Goal: Task Accomplishment & Management: Manage account settings

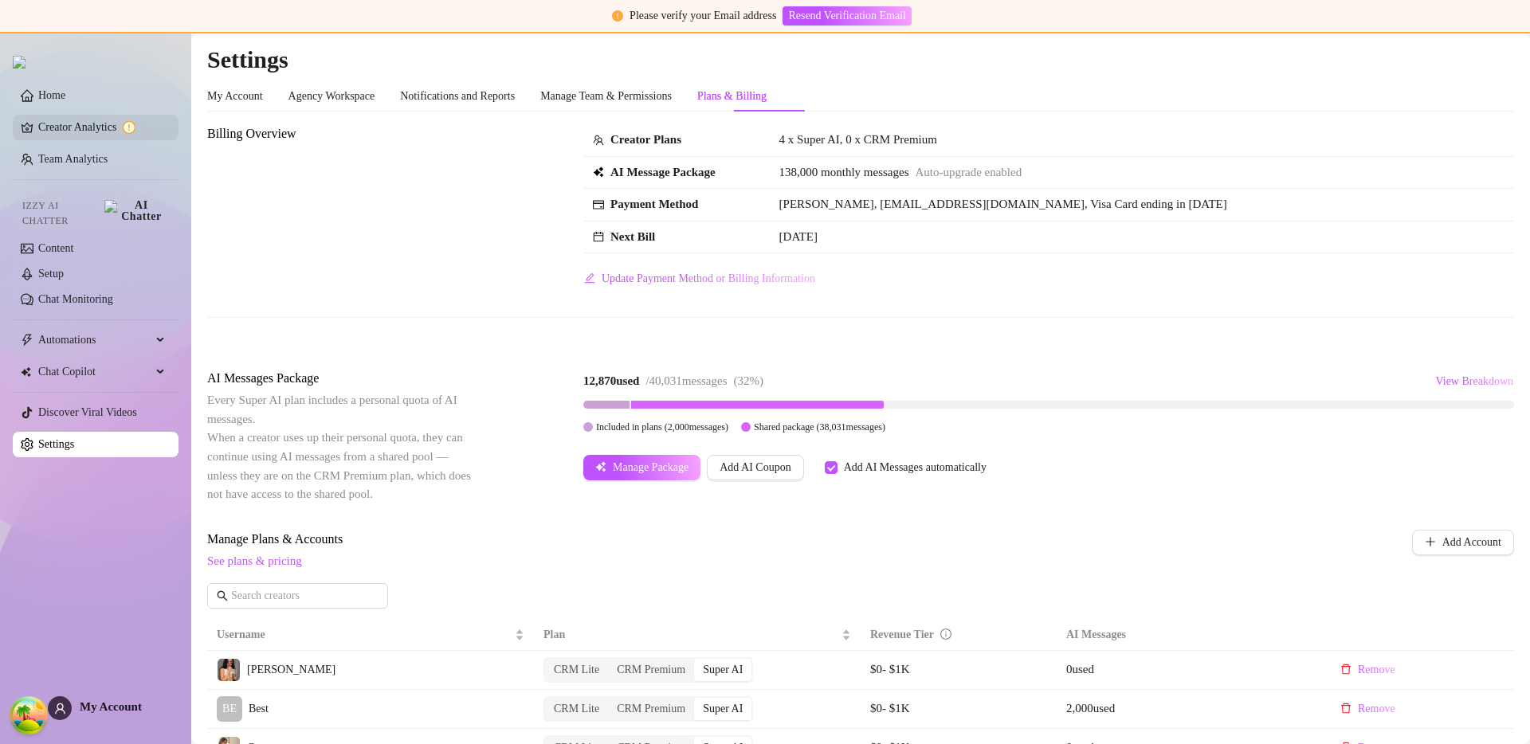
click at [93, 126] on link "Creator Analytics" at bounding box center [102, 128] width 128 height 26
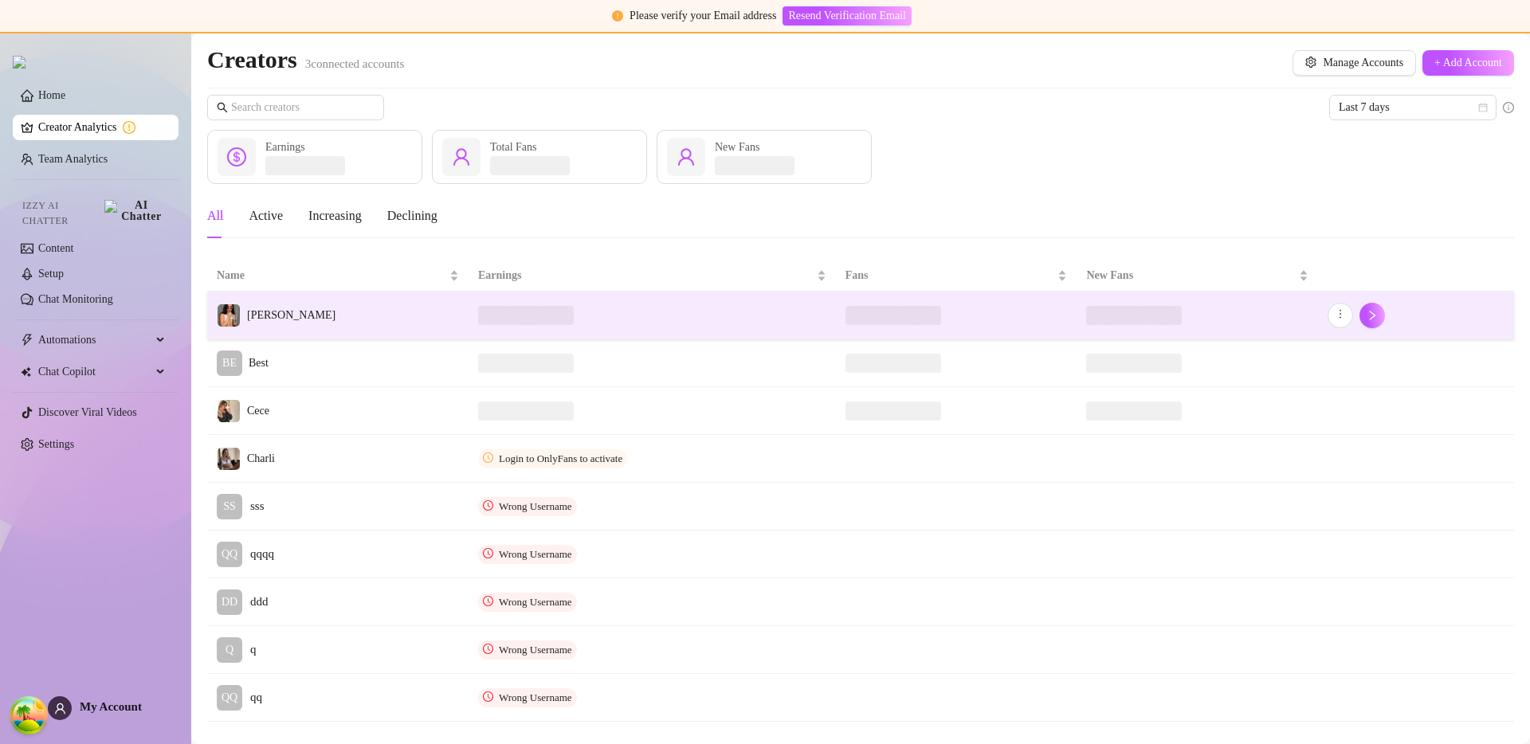
click at [383, 321] on td "[PERSON_NAME]" at bounding box center [337, 316] width 261 height 48
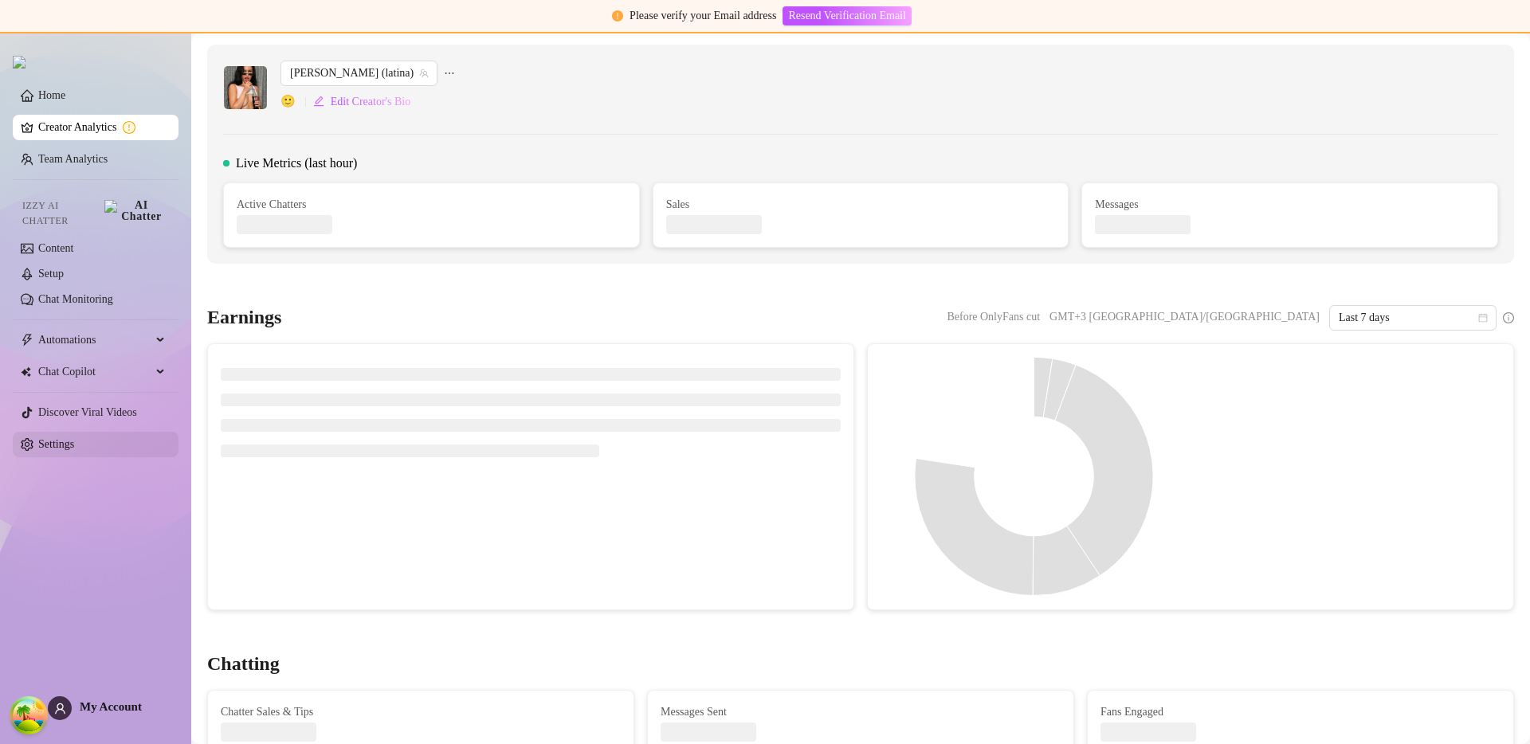
click at [74, 438] on link "Settings" at bounding box center [56, 444] width 36 height 12
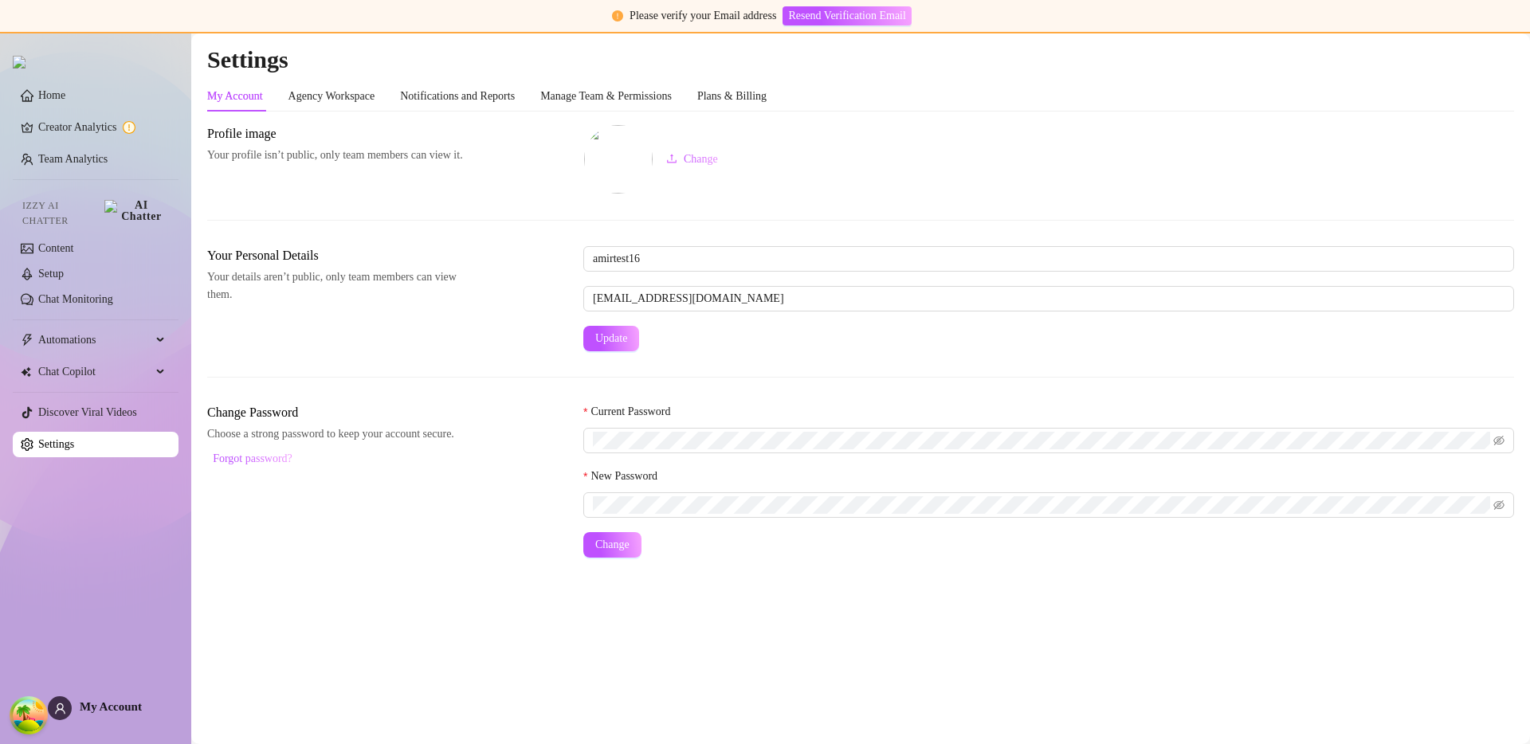
click at [757, 115] on div "My Account Agency Workspace Notifications and Reports Manage Team & Permissions…" at bounding box center [860, 319] width 1307 height 477
click at [767, 104] on div "Plans & Billing" at bounding box center [731, 97] width 69 height 18
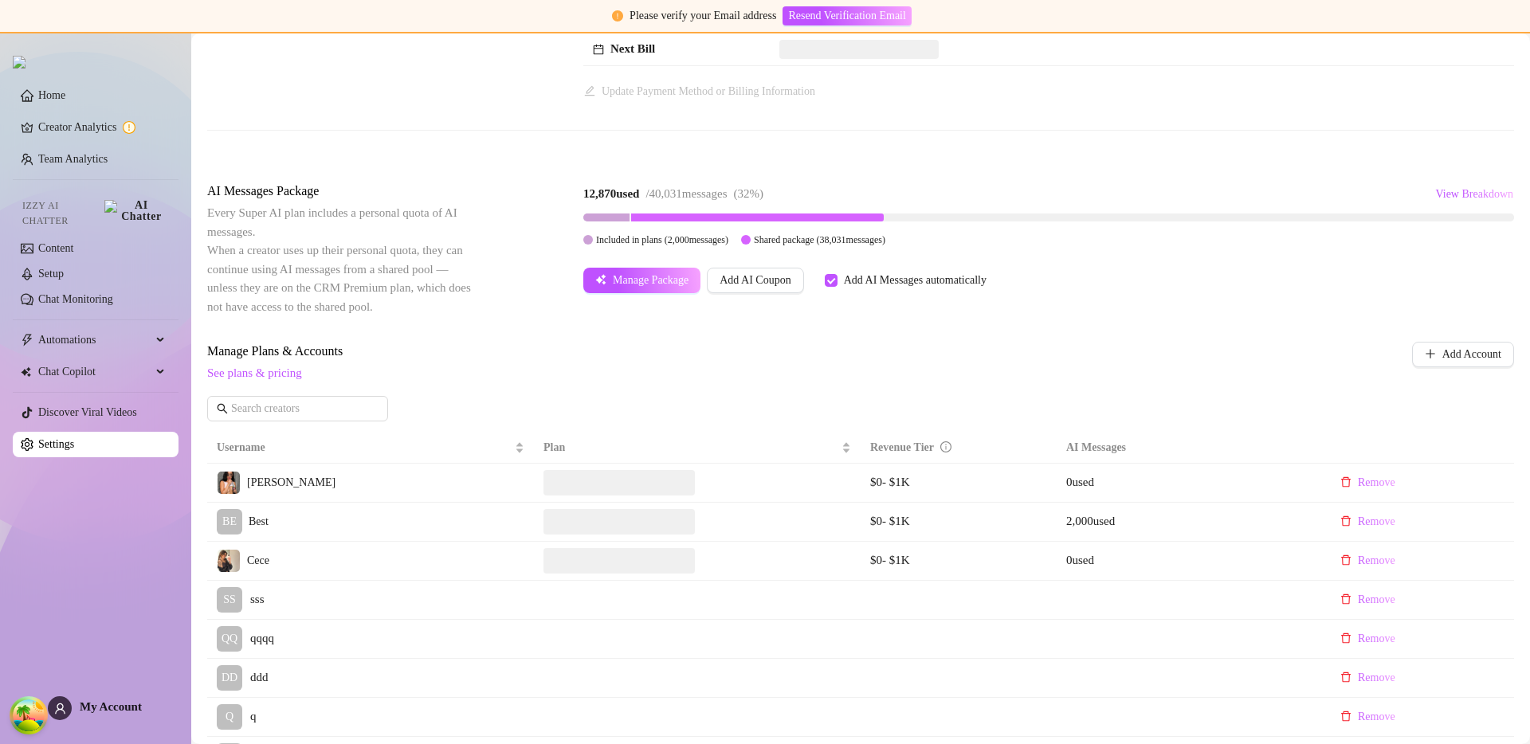
scroll to position [206, 0]
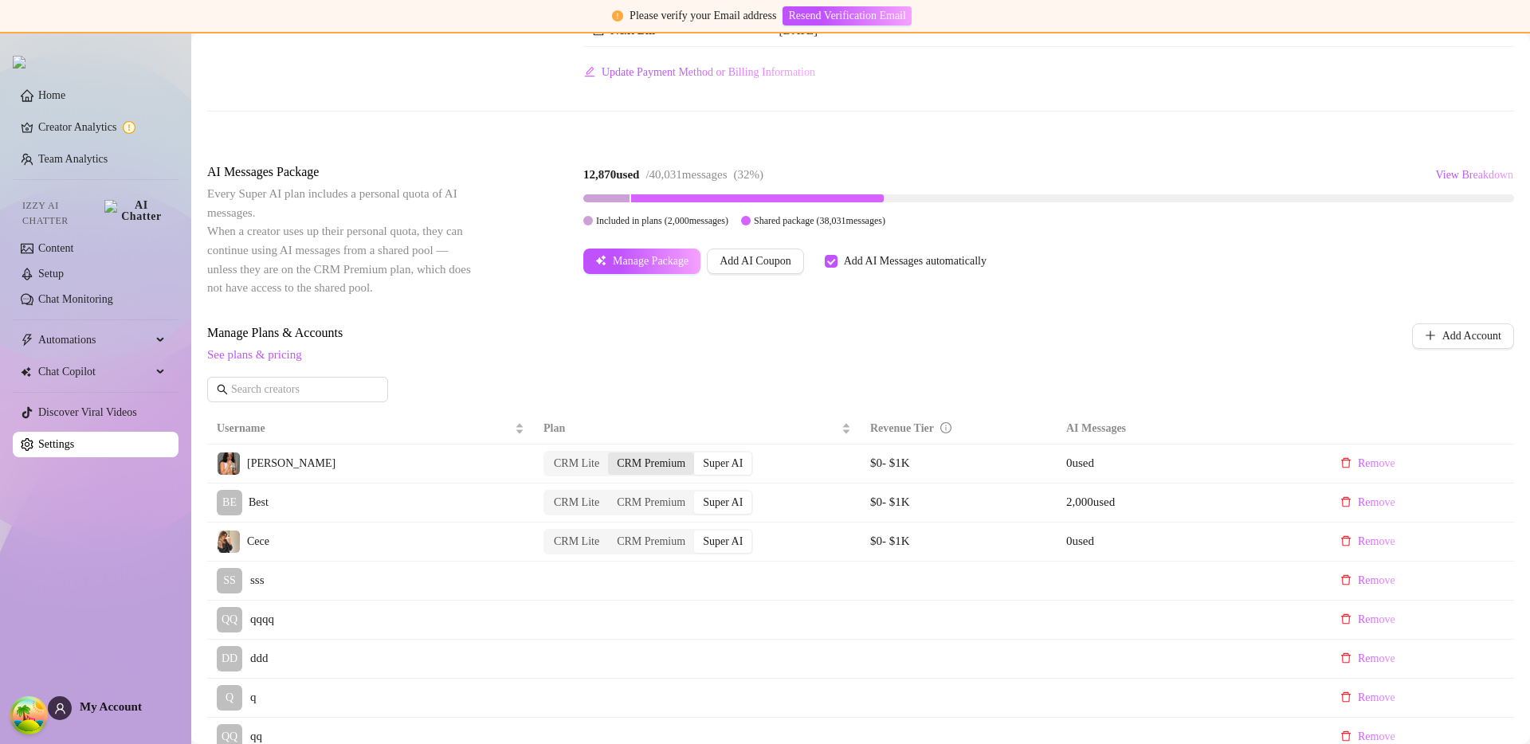
click at [659, 465] on div "CRM Premium" at bounding box center [651, 464] width 86 height 22
click at [612, 455] on input "CRM Premium" at bounding box center [612, 455] width 0 height 0
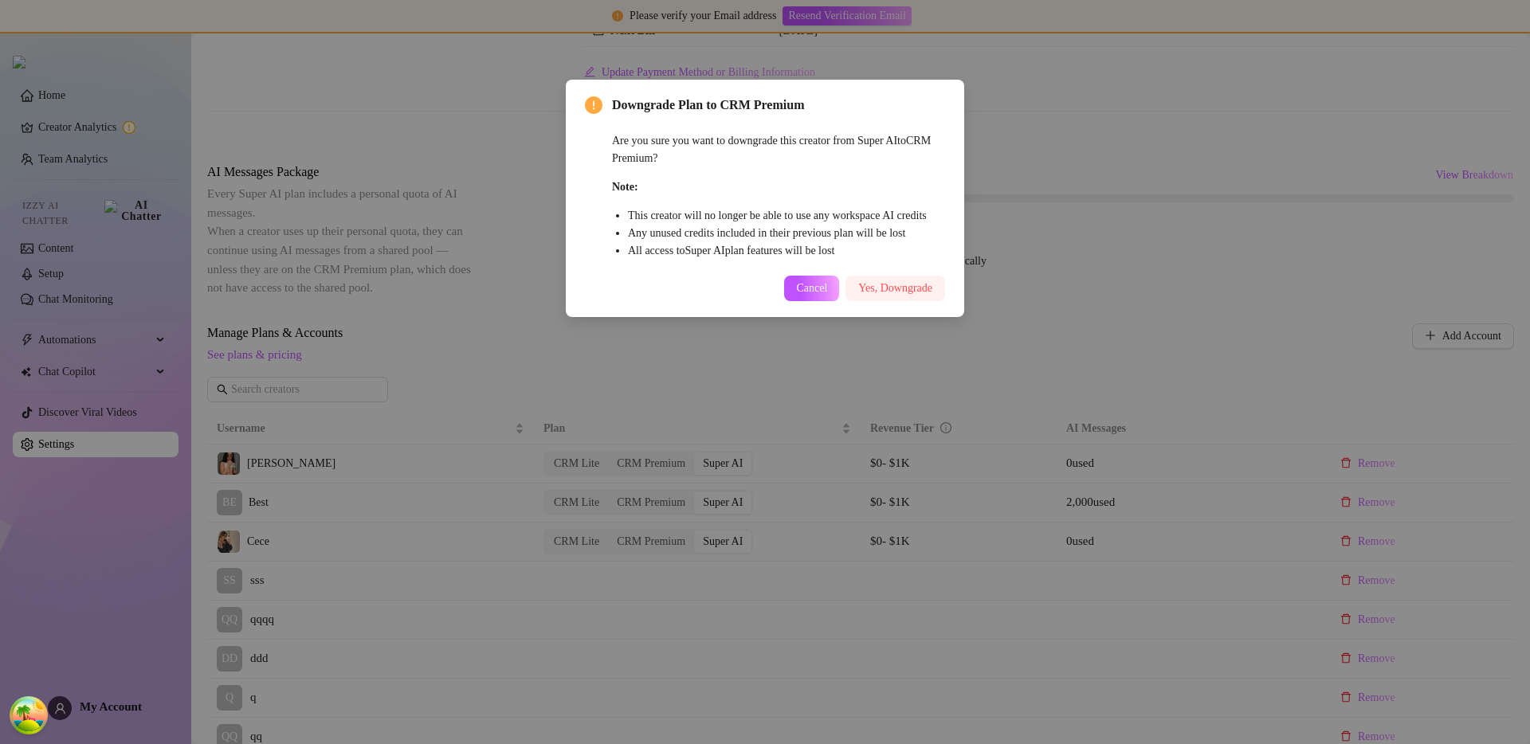
click at [901, 301] on button "Yes, Downgrade" at bounding box center [895, 289] width 100 height 26
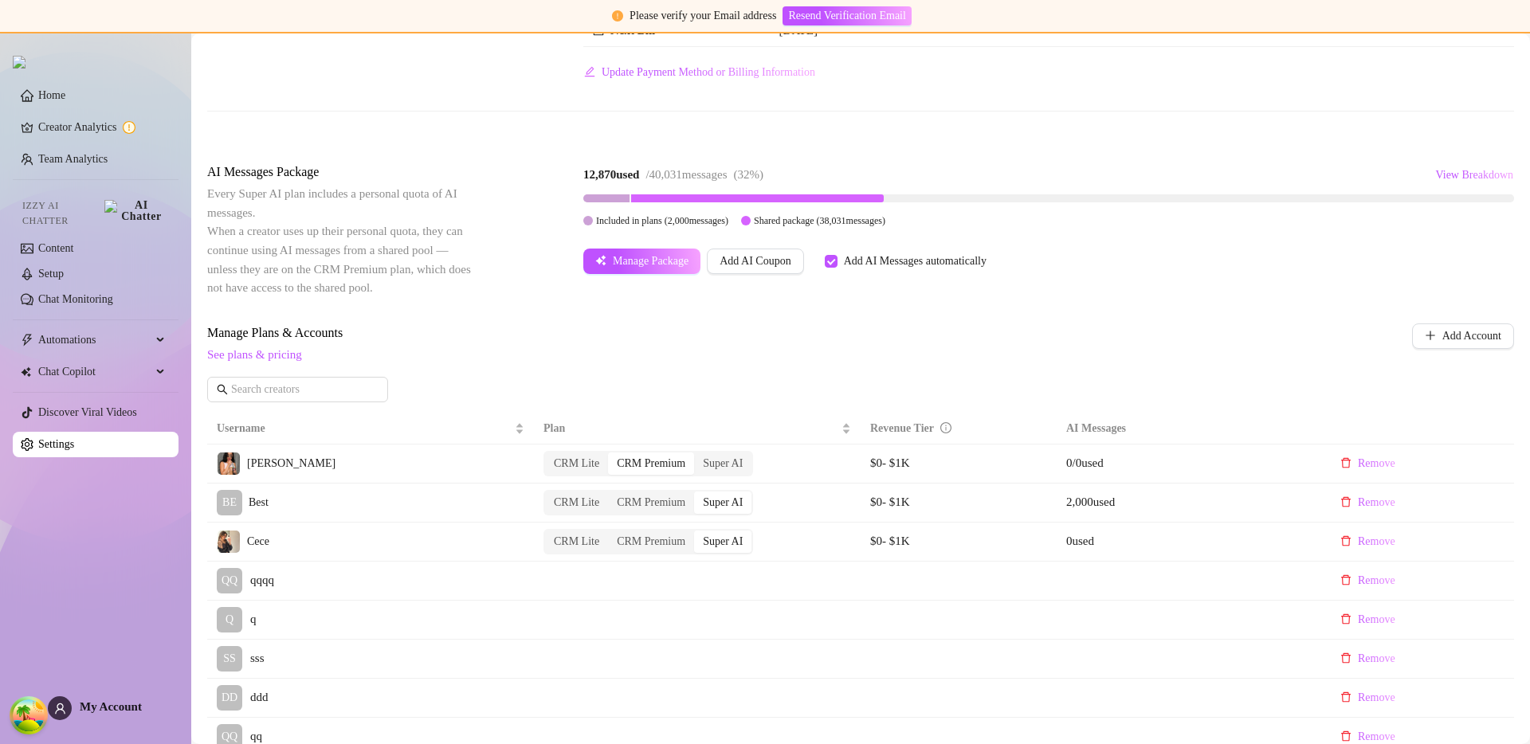
click at [109, 131] on link "Creator Analytics" at bounding box center [102, 128] width 128 height 26
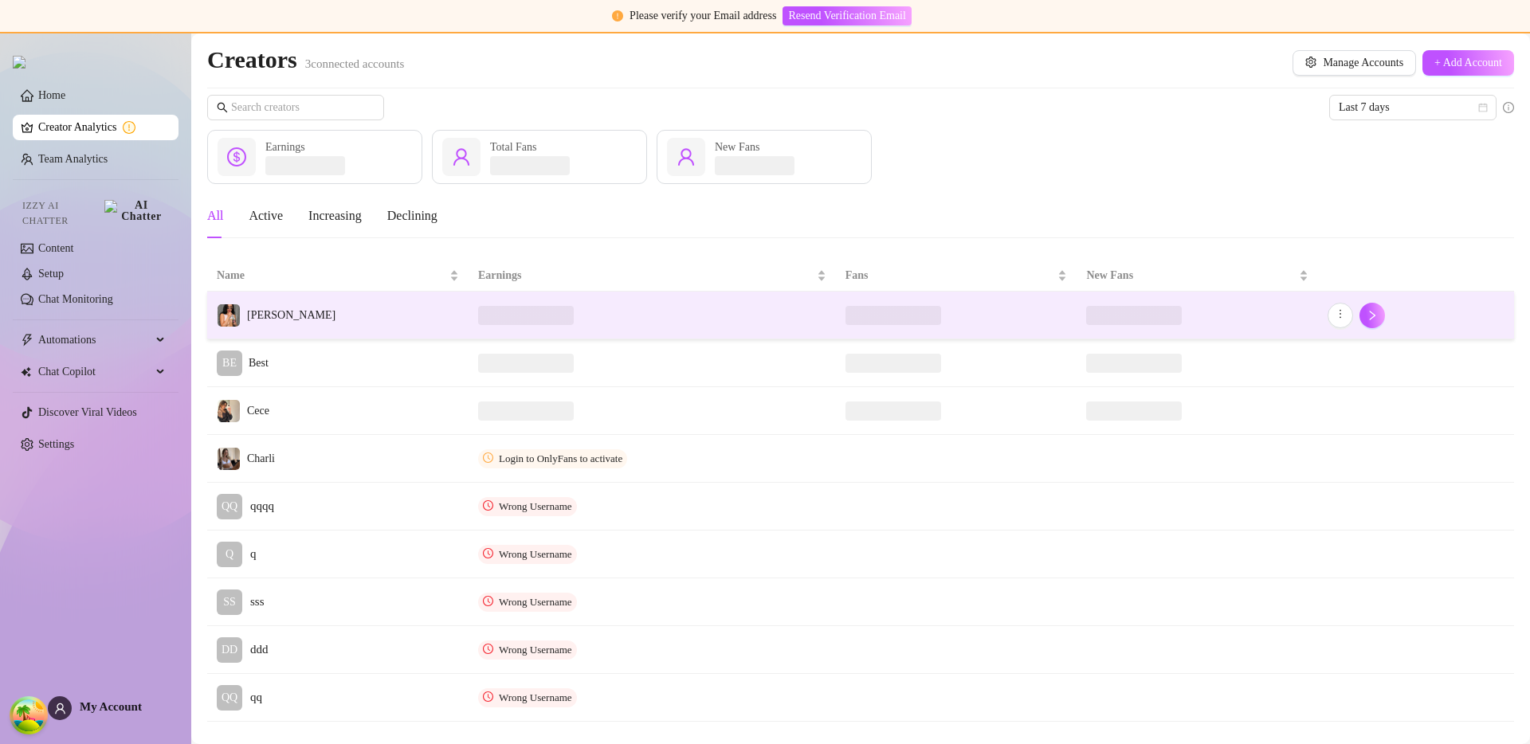
click at [362, 308] on td "[PERSON_NAME]" at bounding box center [337, 316] width 261 height 48
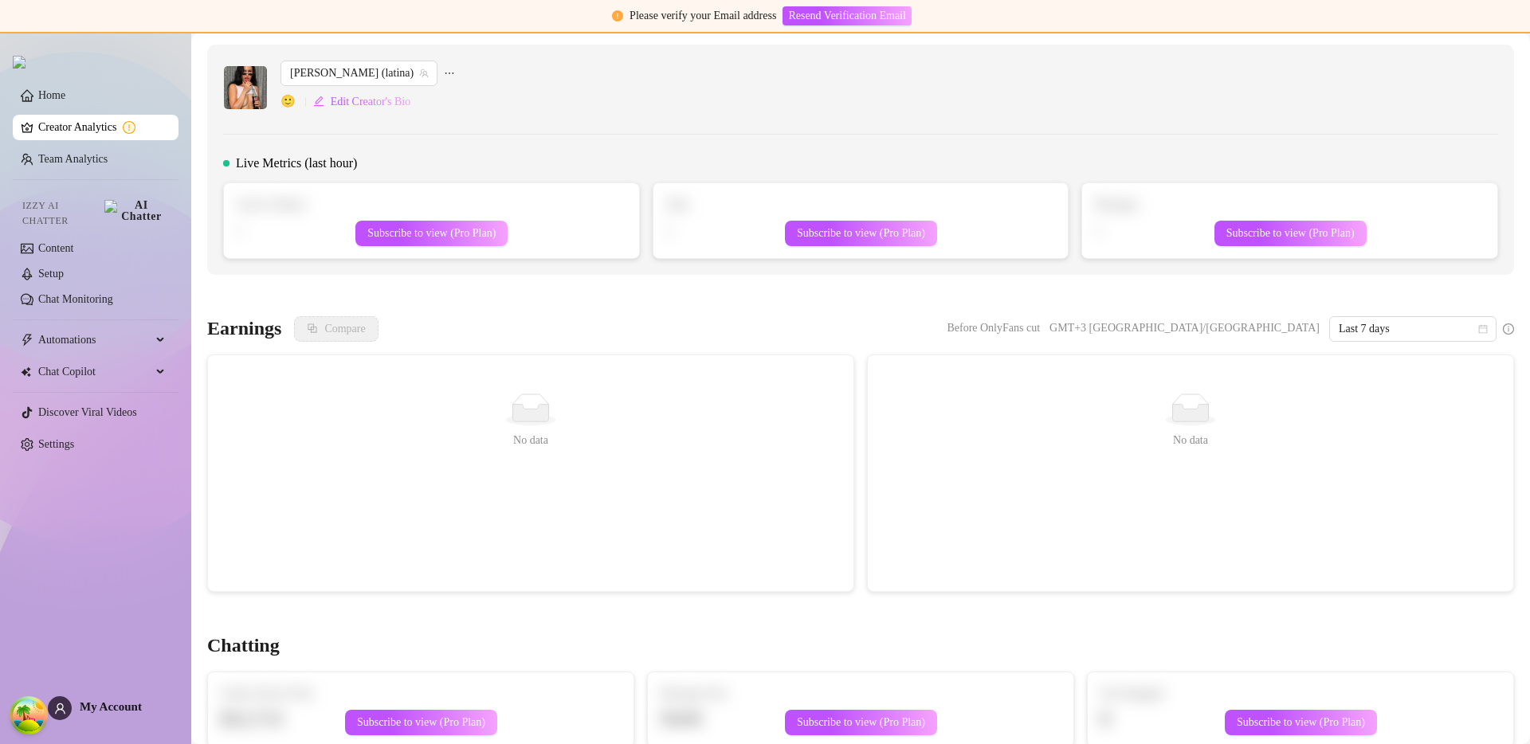
click at [54, 133] on link "Creator Analytics" at bounding box center [102, 128] width 128 height 26
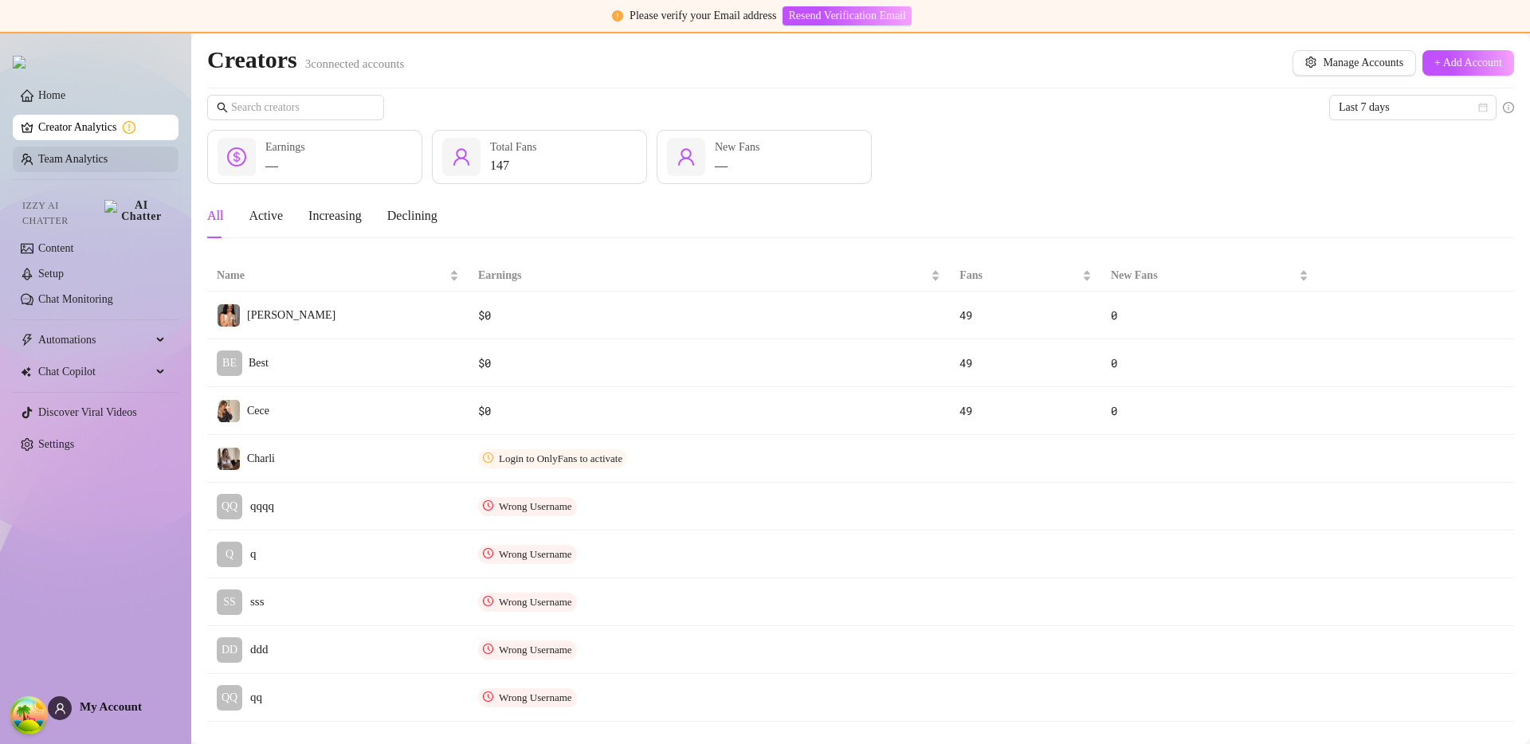
click at [104, 165] on link "Team Analytics" at bounding box center [72, 159] width 69 height 12
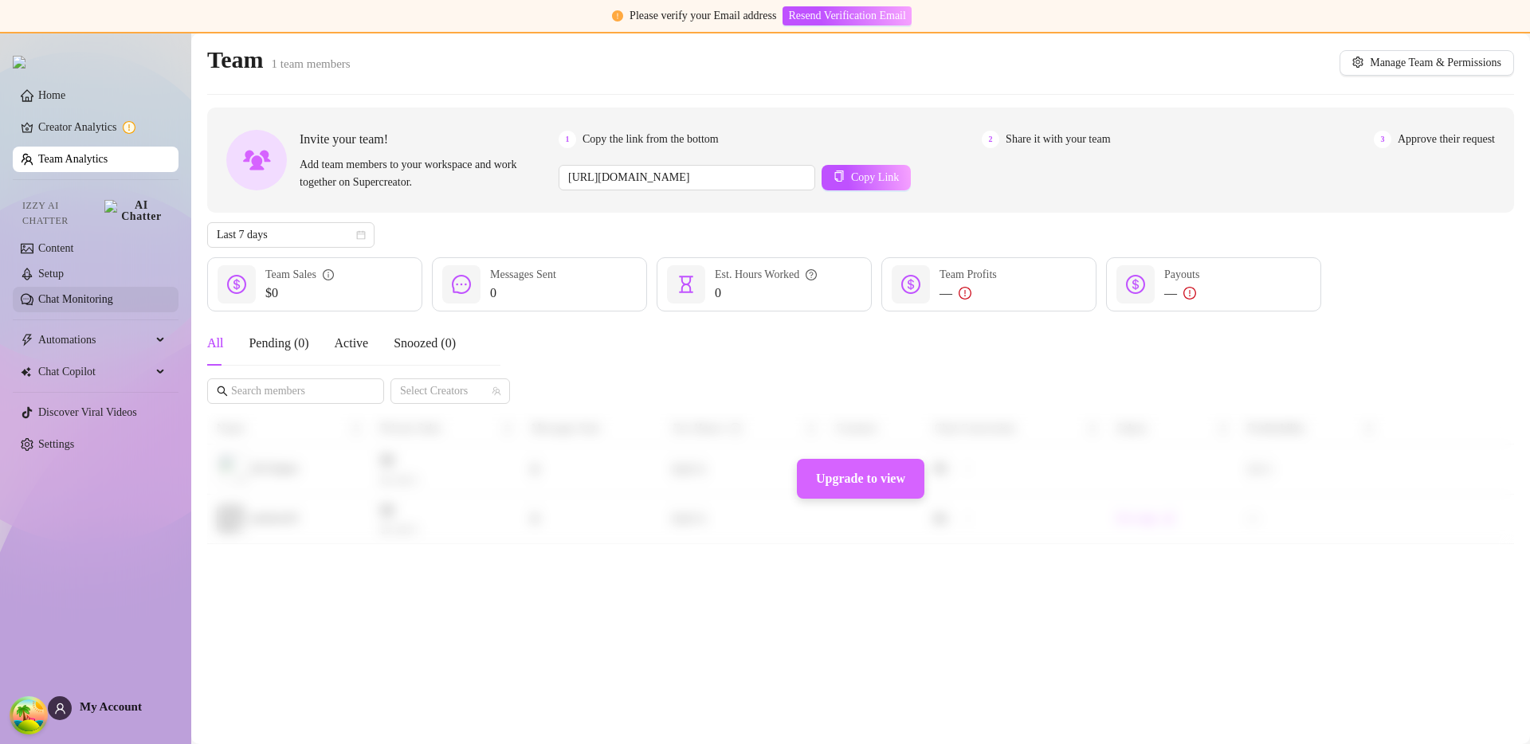
click at [85, 294] on link "Chat Monitoring" at bounding box center [75, 299] width 75 height 12
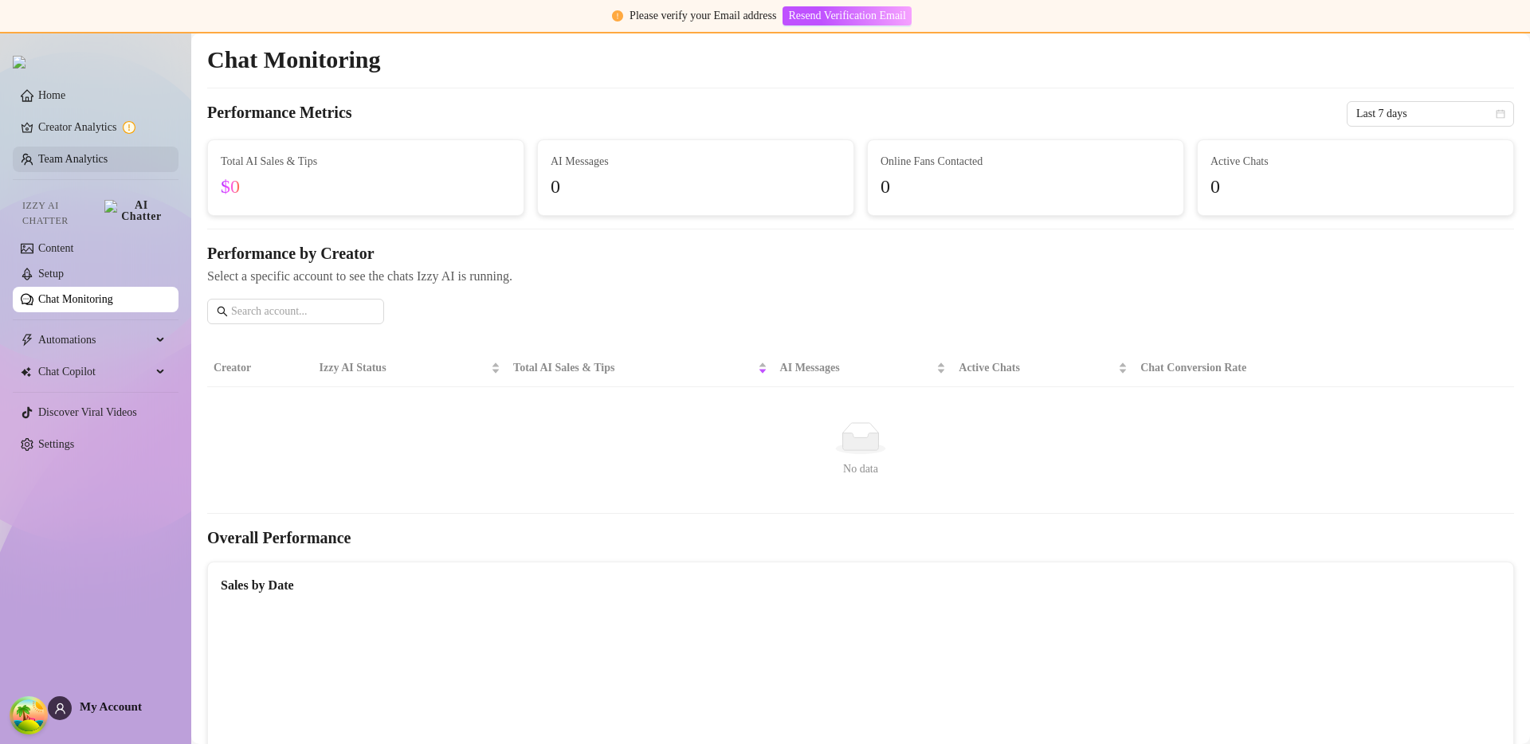
click at [85, 162] on link "Team Analytics" at bounding box center [72, 159] width 69 height 12
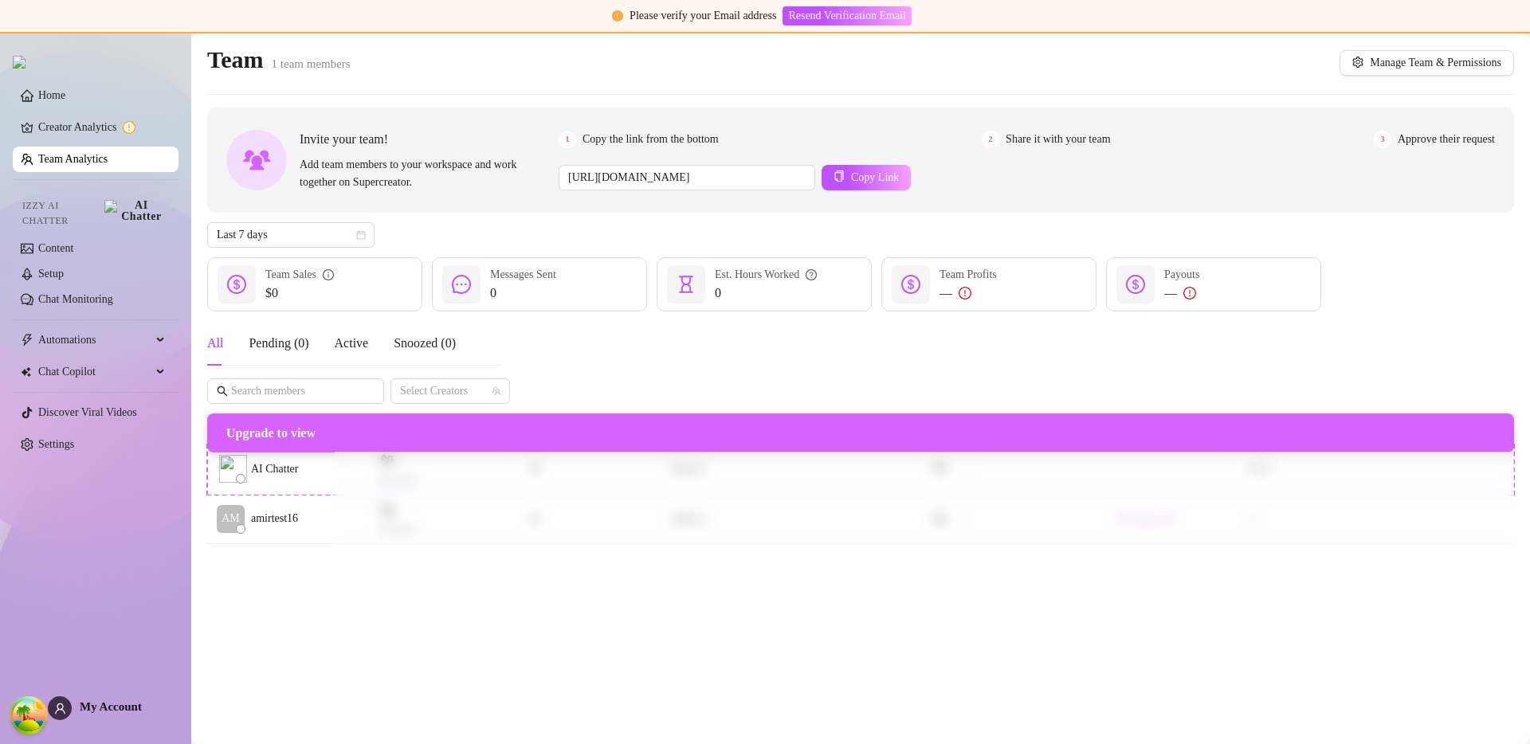
click at [504, 685] on main "Team 1 team members Manage Team & Permissions Invite your team! Add team member…" at bounding box center [860, 388] width 1339 height 711
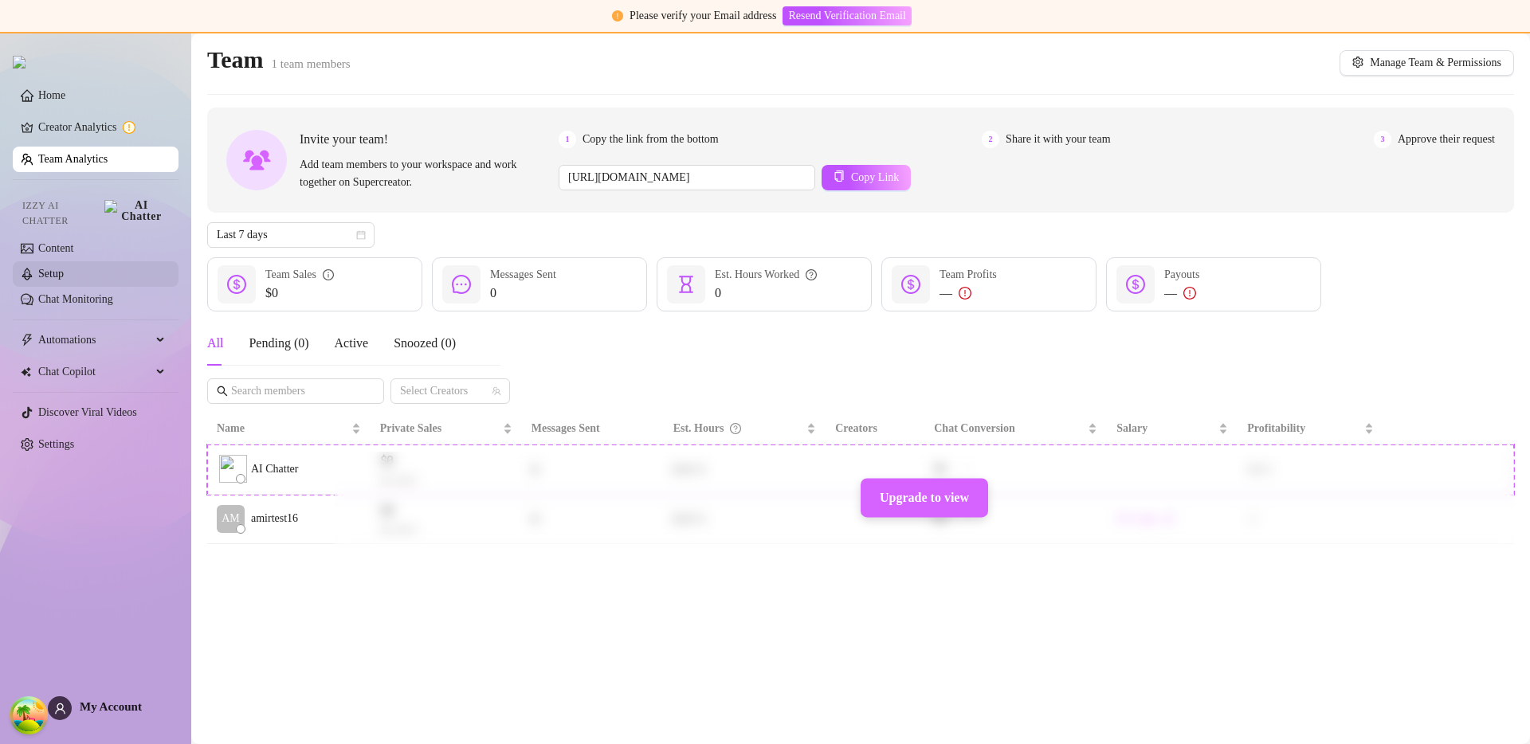
click at [64, 268] on link "Setup" at bounding box center [51, 274] width 26 height 12
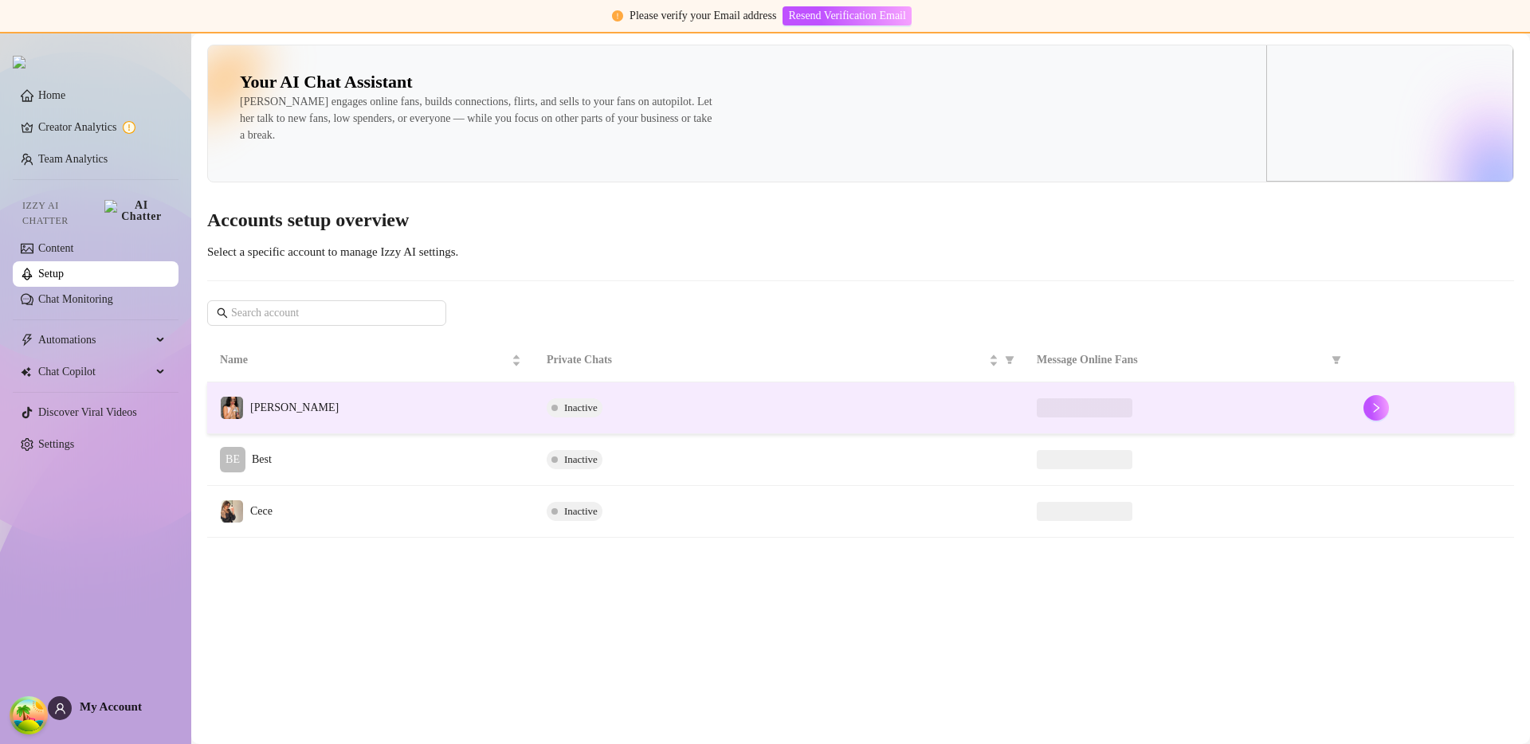
click at [386, 407] on td "[PERSON_NAME]" at bounding box center [370, 409] width 327 height 52
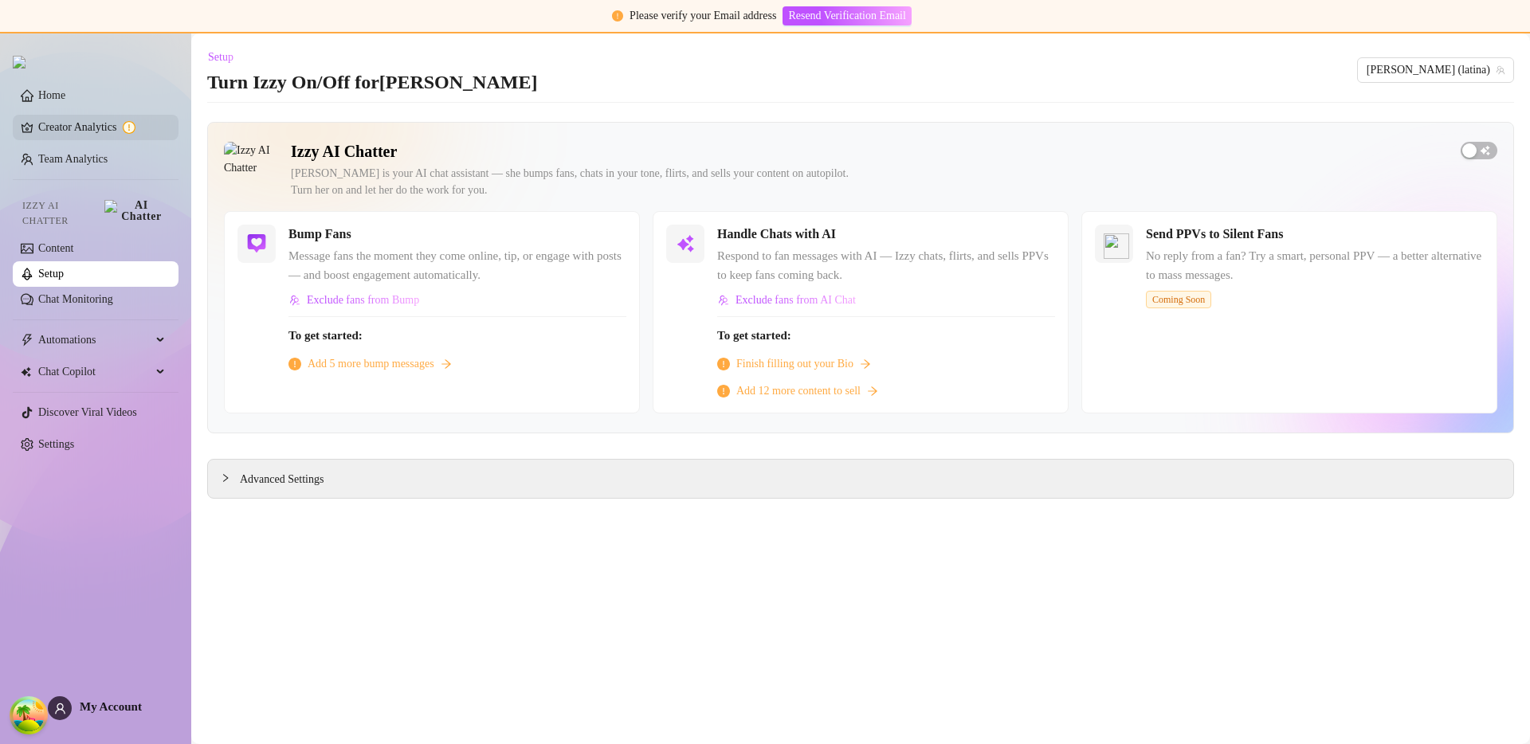
click at [93, 131] on link "Creator Analytics" at bounding box center [102, 128] width 128 height 26
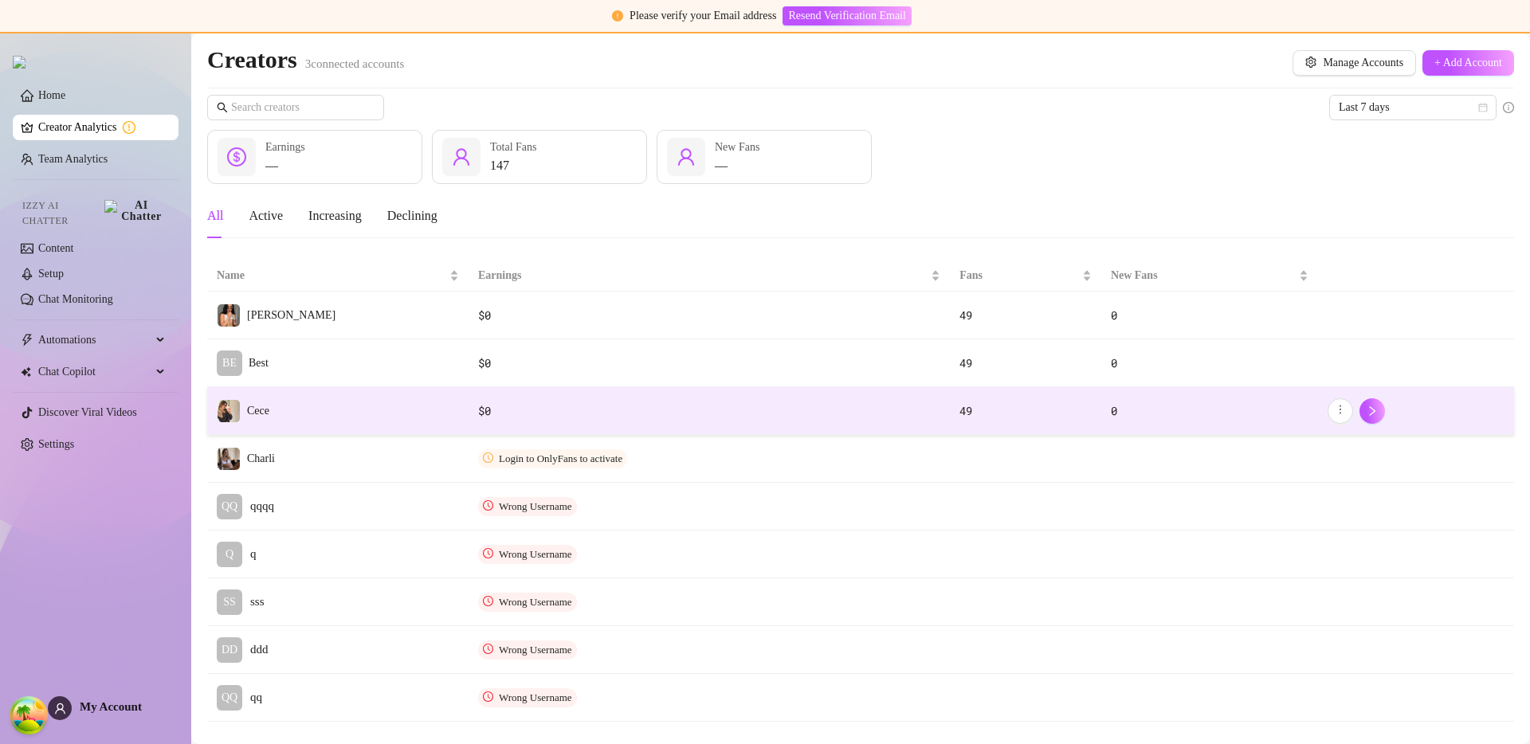
scroll to position [3, 0]
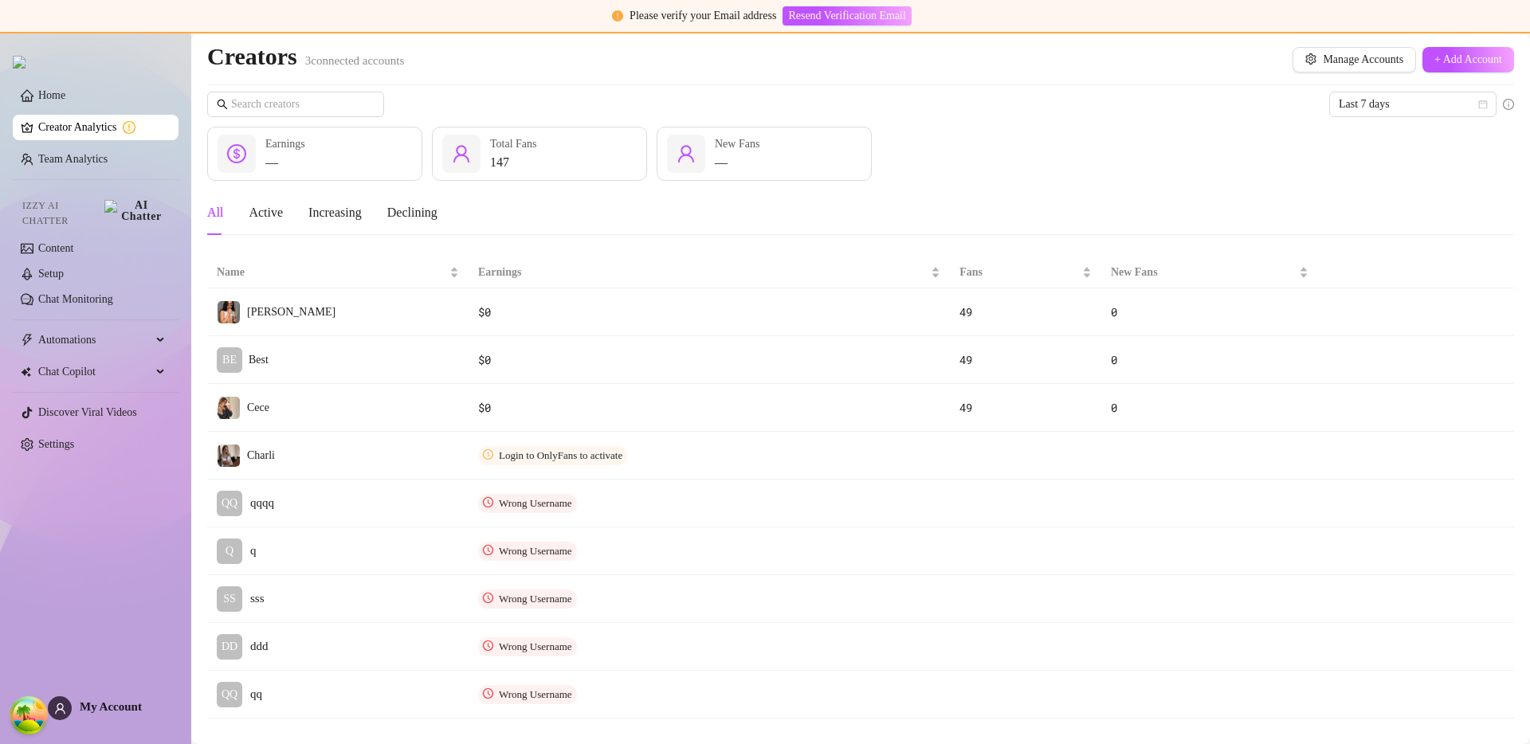
click at [1057, 63] on div "Creators 3 connected accounts Manage Accounts + Add Account" at bounding box center [860, 59] width 1307 height 37
click at [1323, 61] on span "Manage Accounts" at bounding box center [1363, 59] width 80 height 13
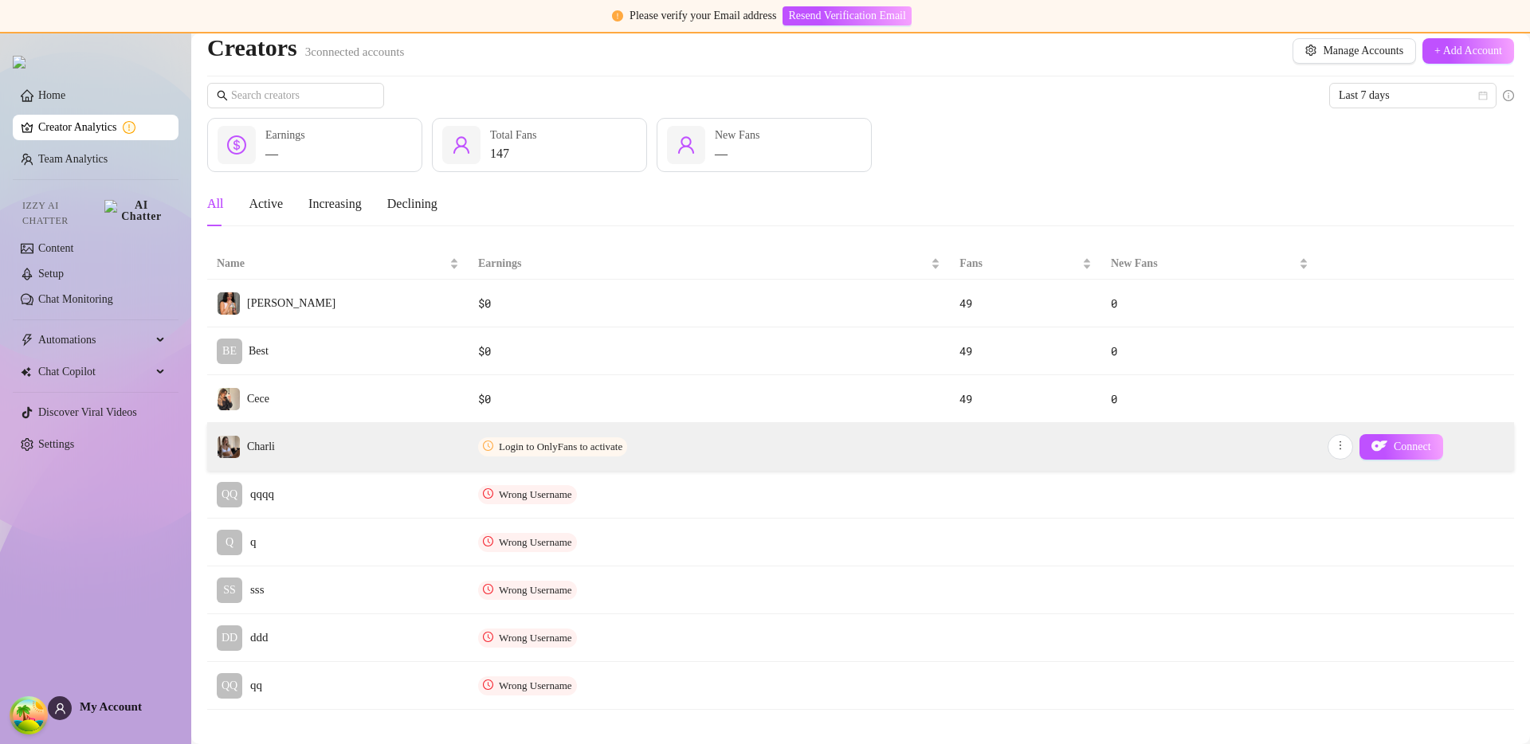
scroll to position [26, 0]
